Goal: Task Accomplishment & Management: Use online tool/utility

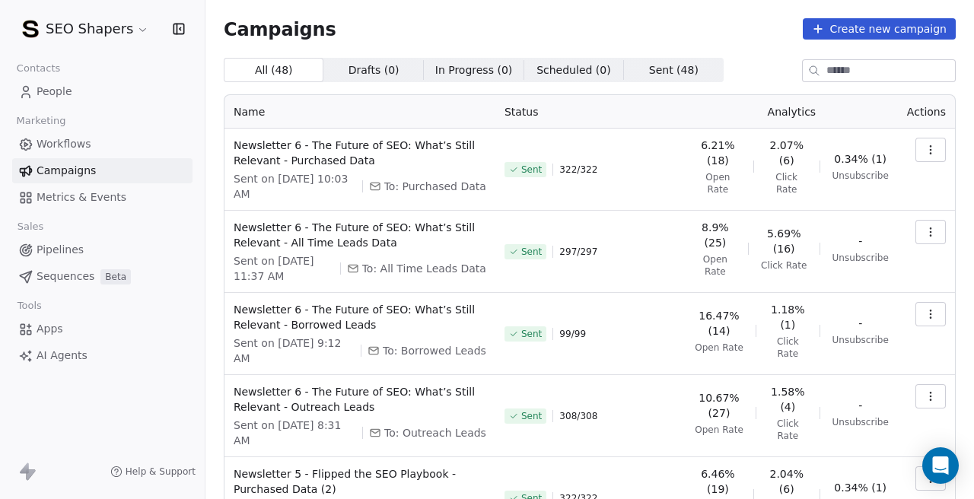
click at [132, 30] on html "SEO Shapers Contacts People Marketing Workflows Campaigns Metrics & Events Sale…" at bounding box center [487, 249] width 974 height 499
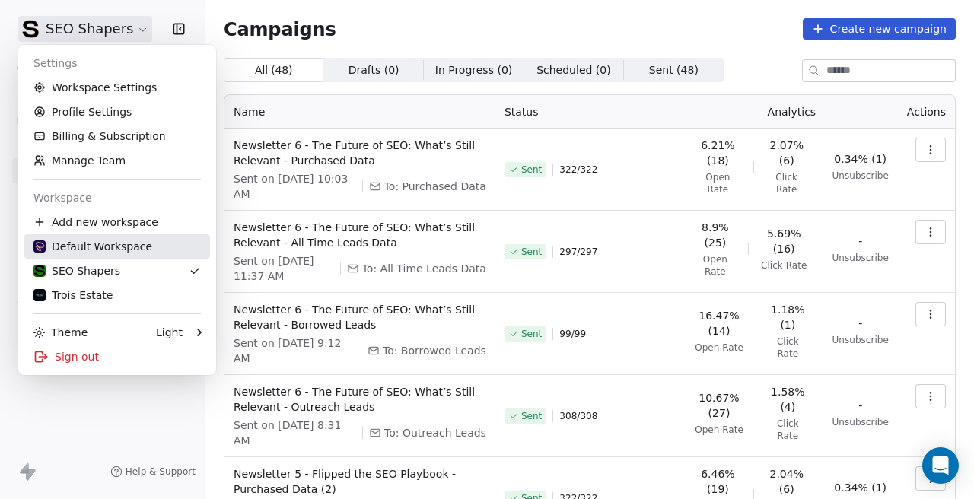
click at [126, 244] on div "Default Workspace" at bounding box center [92, 246] width 119 height 15
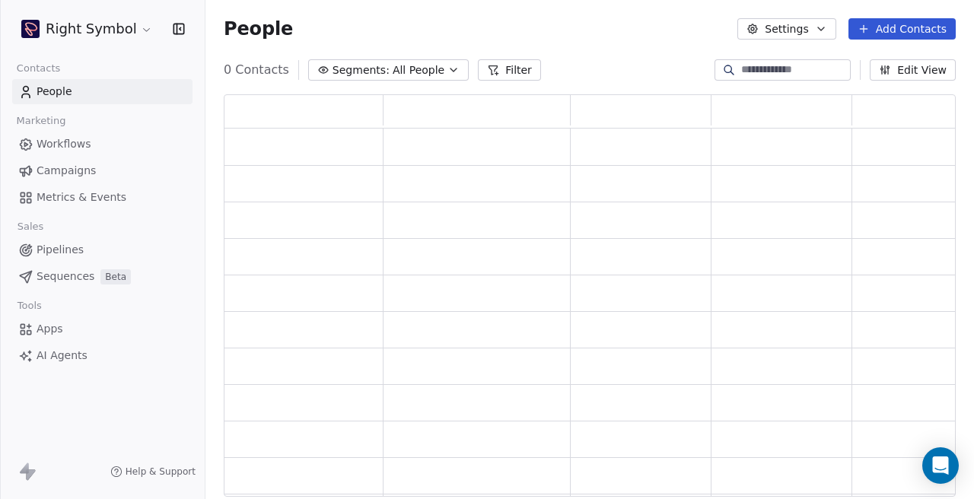
scroll to position [403, 732]
click at [91, 171] on span "Campaigns" at bounding box center [66, 171] width 59 height 16
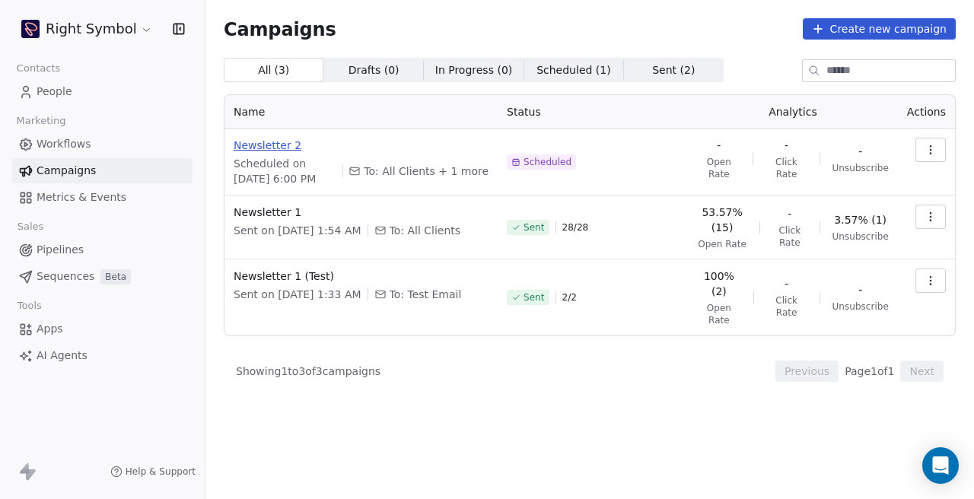
click at [277, 151] on span "Newsletter 2" at bounding box center [361, 145] width 255 height 15
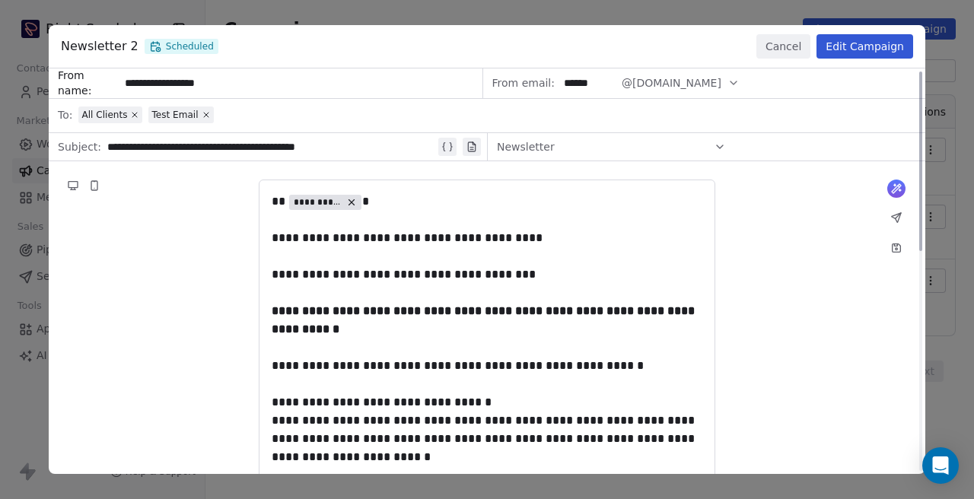
click at [791, 37] on button "Cancel" at bounding box center [783, 46] width 54 height 24
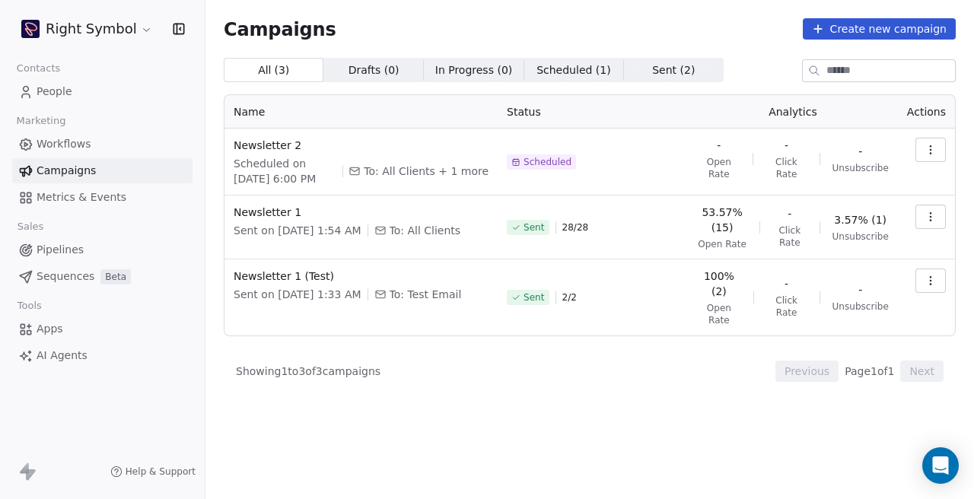
click at [129, 31] on html "Right Symbol Contacts People Marketing Workflows Campaigns Metrics & Events Sal…" at bounding box center [487, 249] width 974 height 499
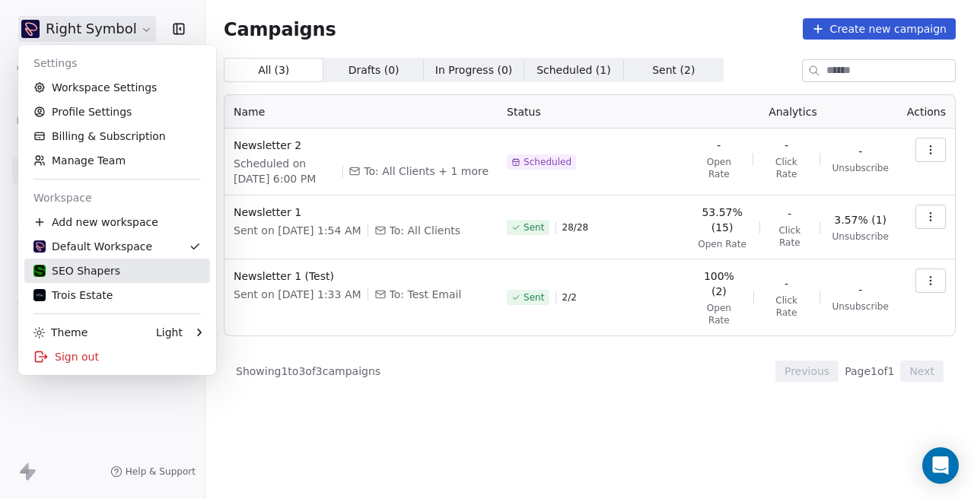
click at [139, 266] on div "SEO Shapers" at bounding box center [116, 270] width 167 height 15
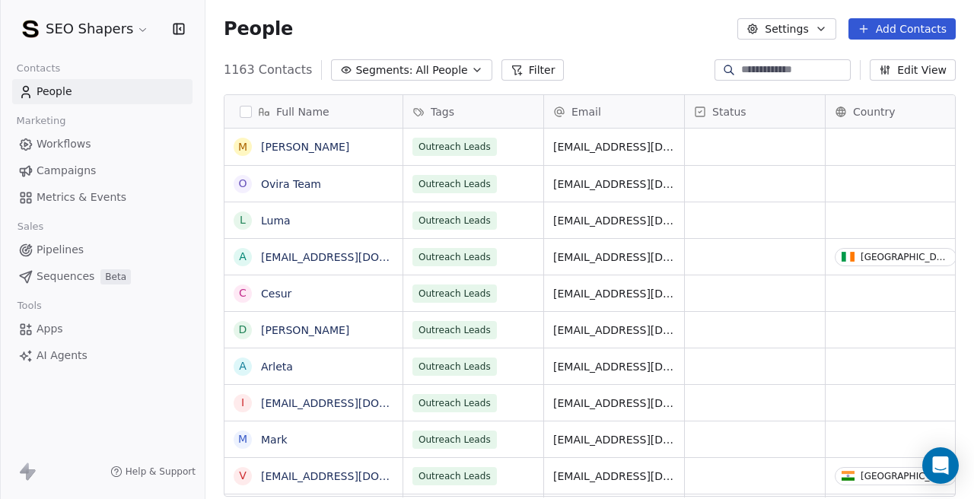
scroll to position [440, 768]
